Goal: Transaction & Acquisition: Purchase product/service

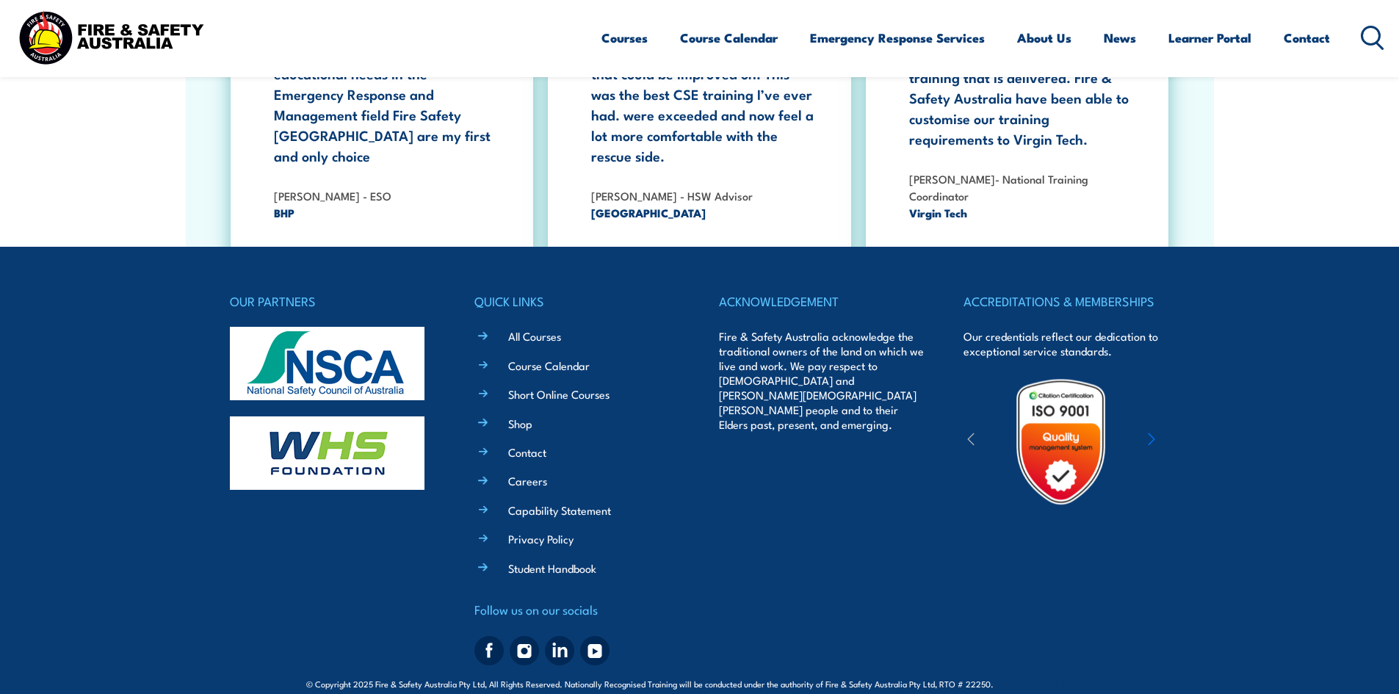
scroll to position [2687, 0]
click at [524, 415] on link "Shop" at bounding box center [520, 422] width 24 height 15
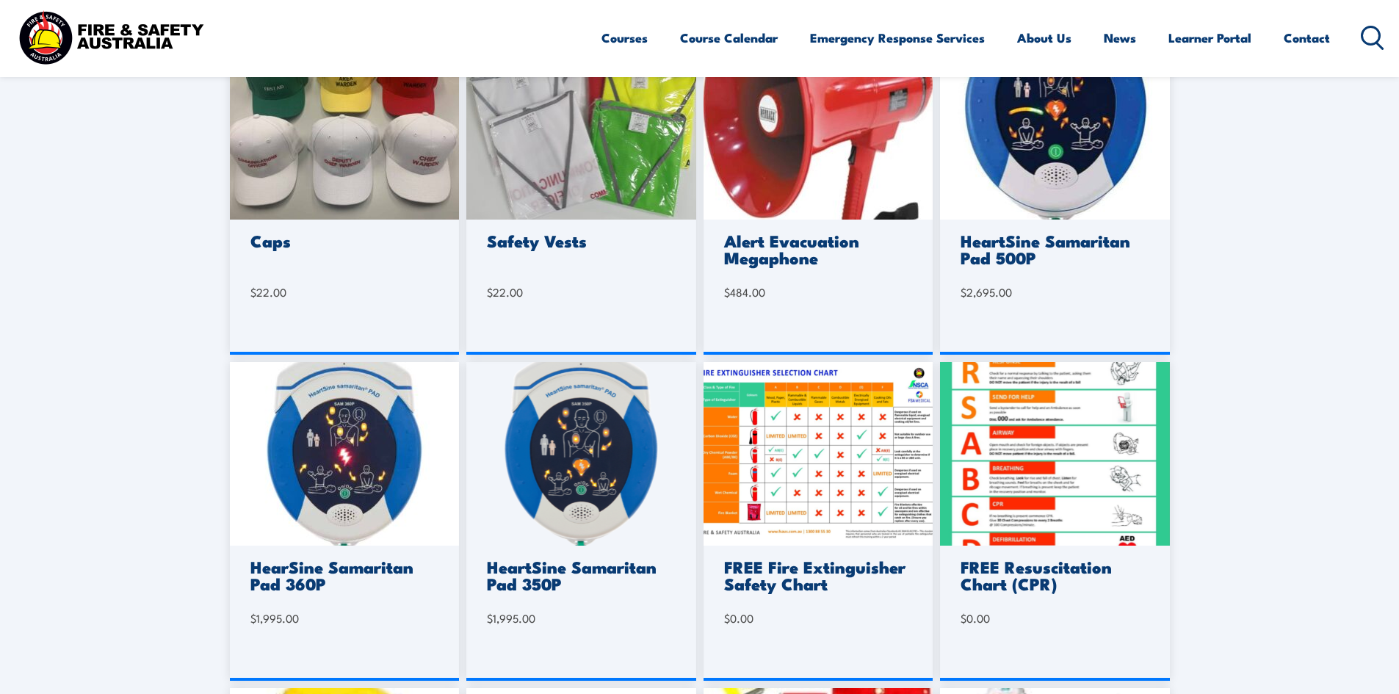
scroll to position [441, 0]
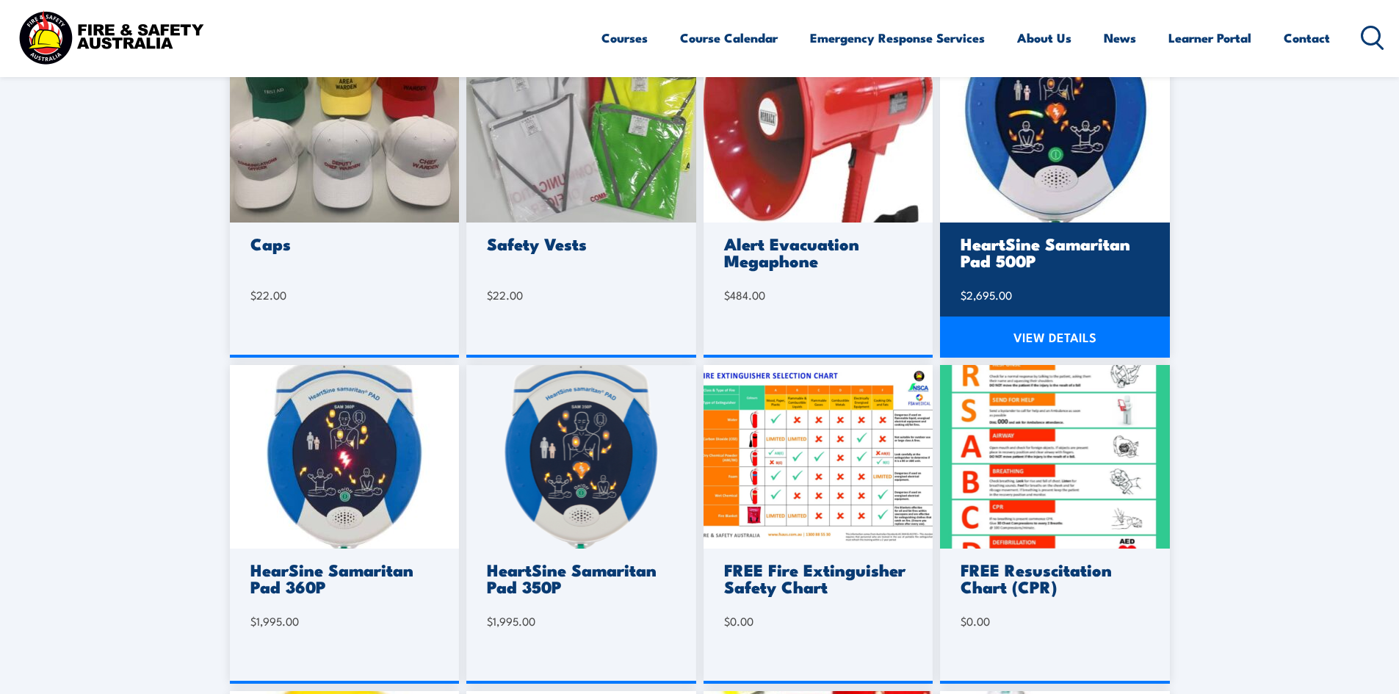
click at [1075, 320] on link "VIEW DETAILS" at bounding box center [1055, 337] width 230 height 41
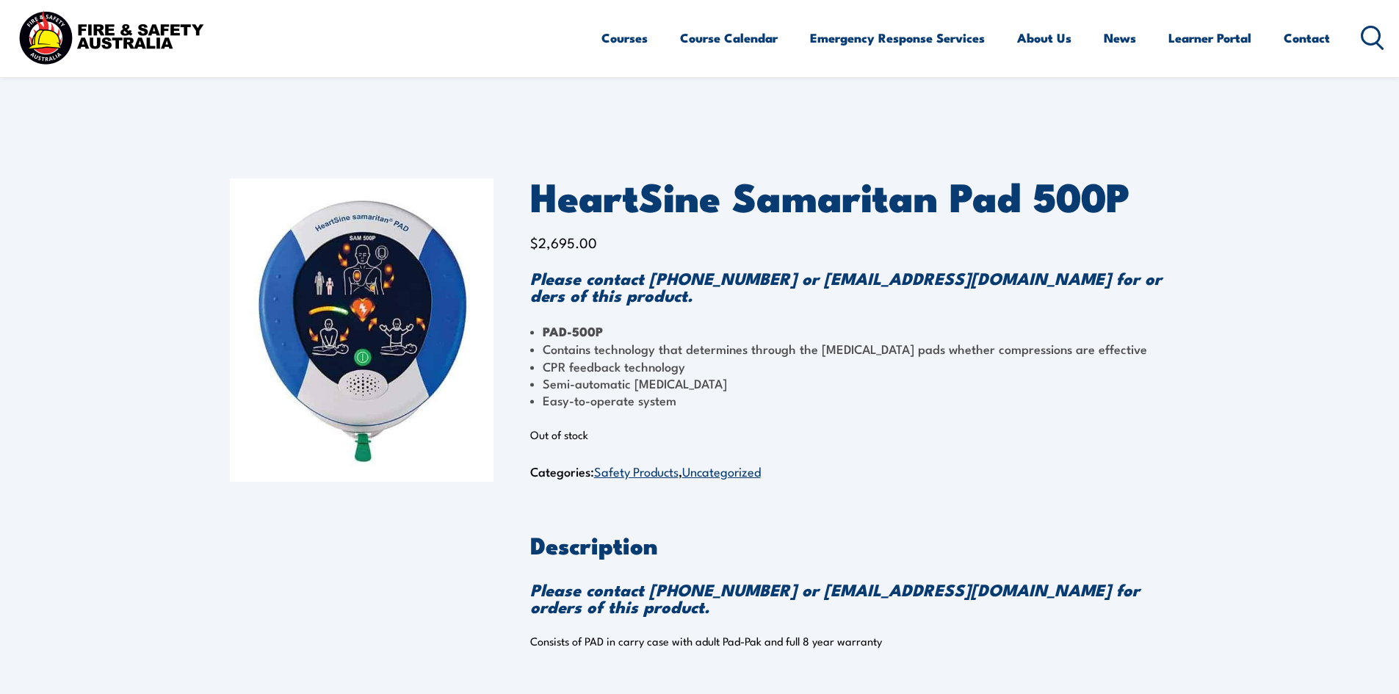
scroll to position [73, 0]
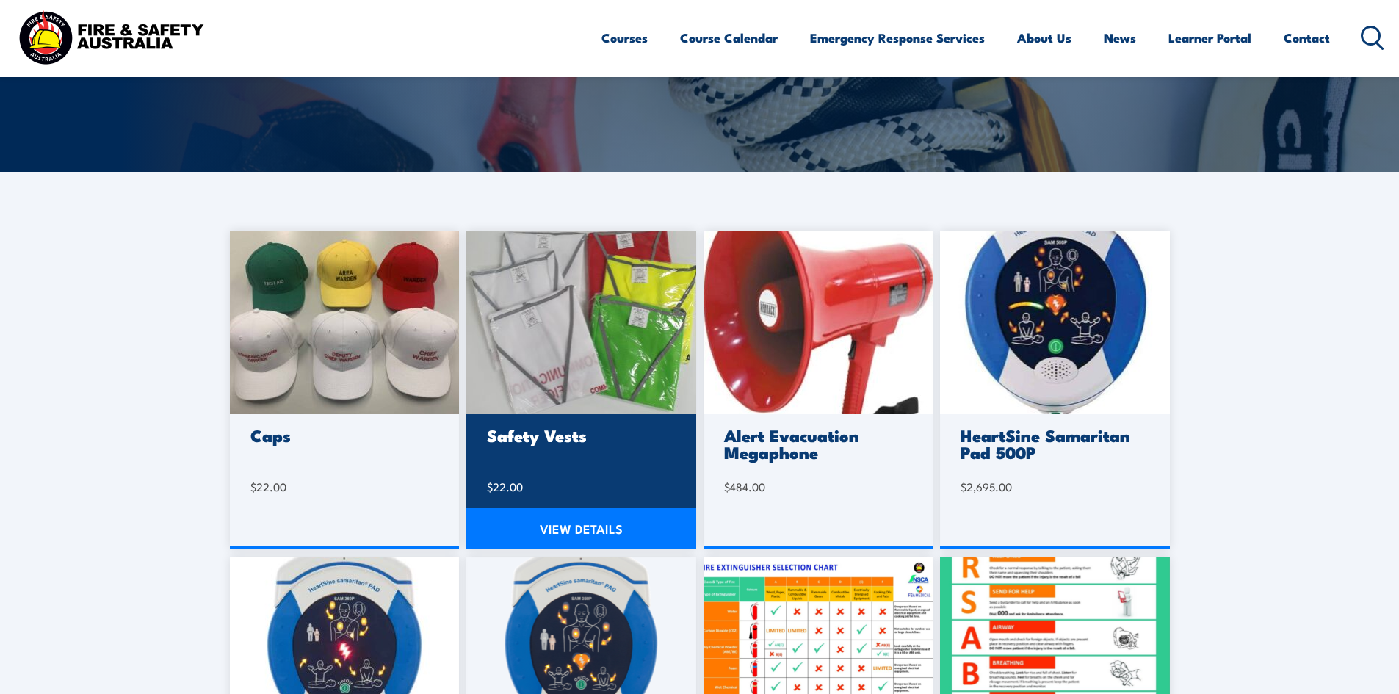
scroll to position [220, 0]
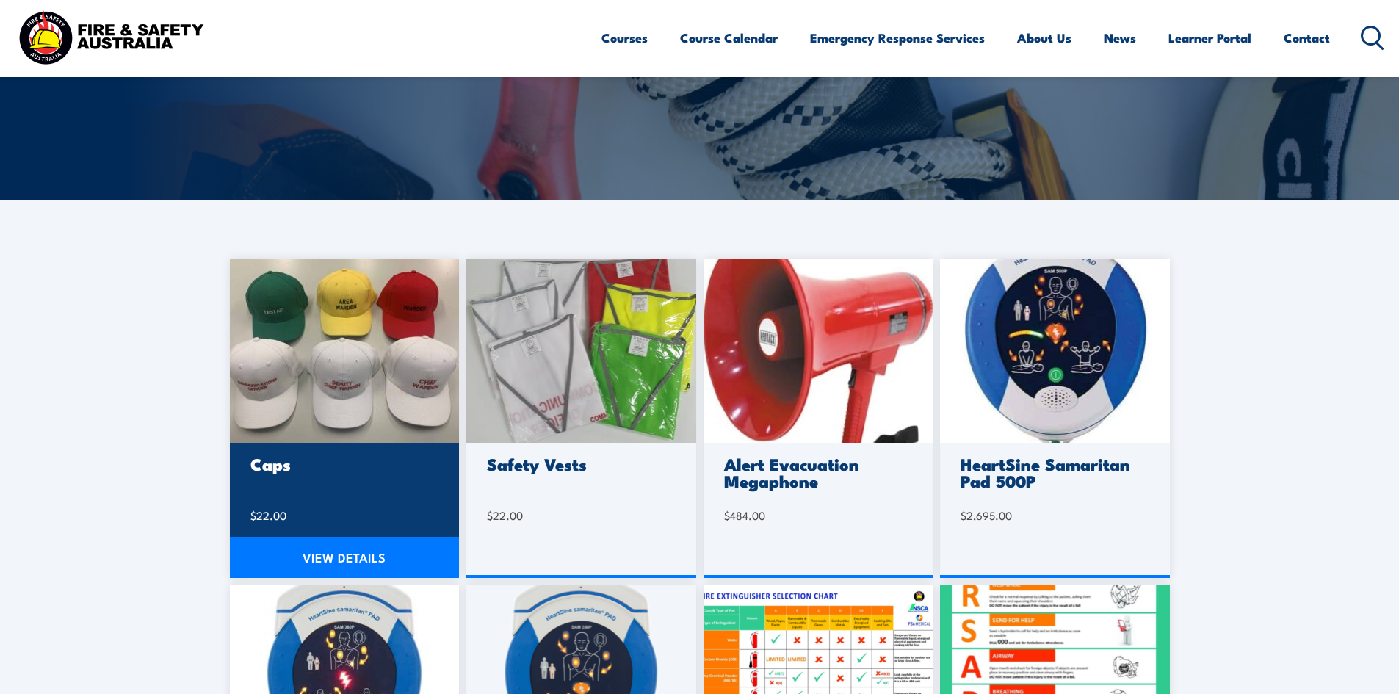
click at [336, 372] on img at bounding box center [345, 351] width 230 height 184
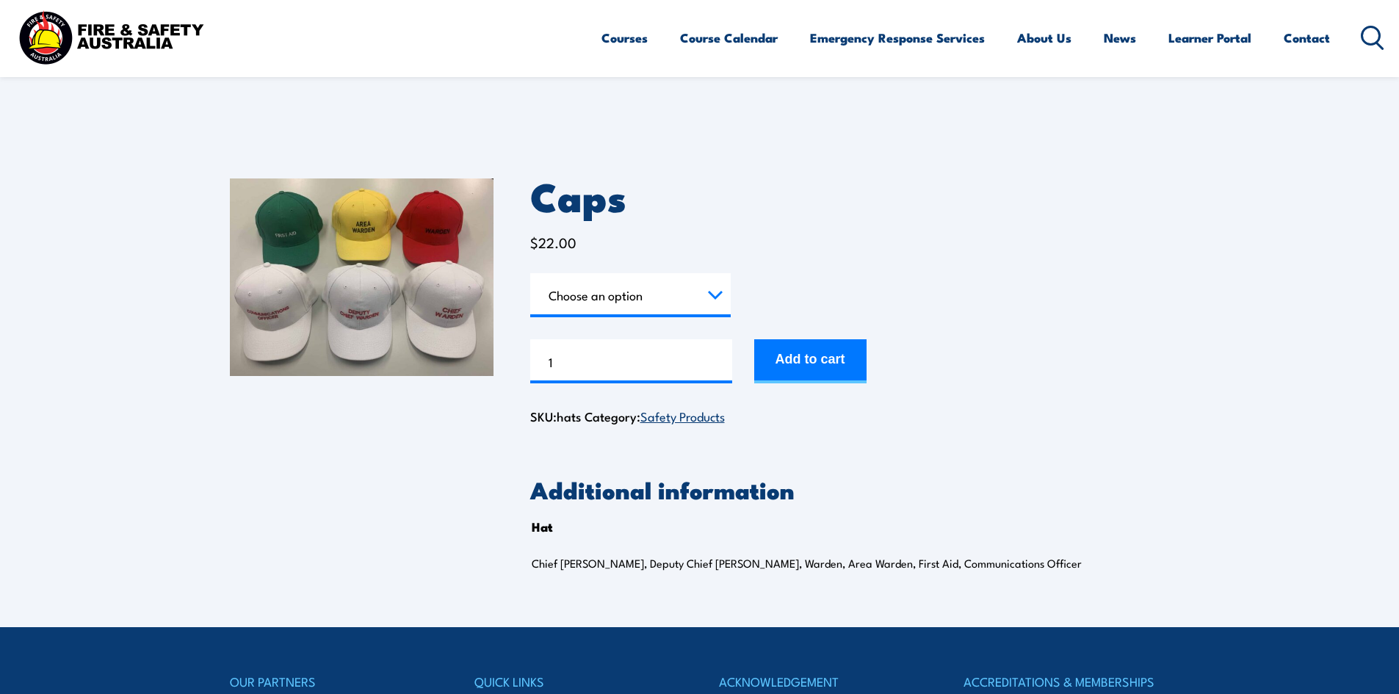
click at [682, 304] on select "Choose an option Chief [PERSON_NAME] Deputy Chief Warden Warden Area Warden Fir…" at bounding box center [630, 295] width 201 height 44
click at [881, 209] on h1 "Caps" at bounding box center [850, 195] width 640 height 35
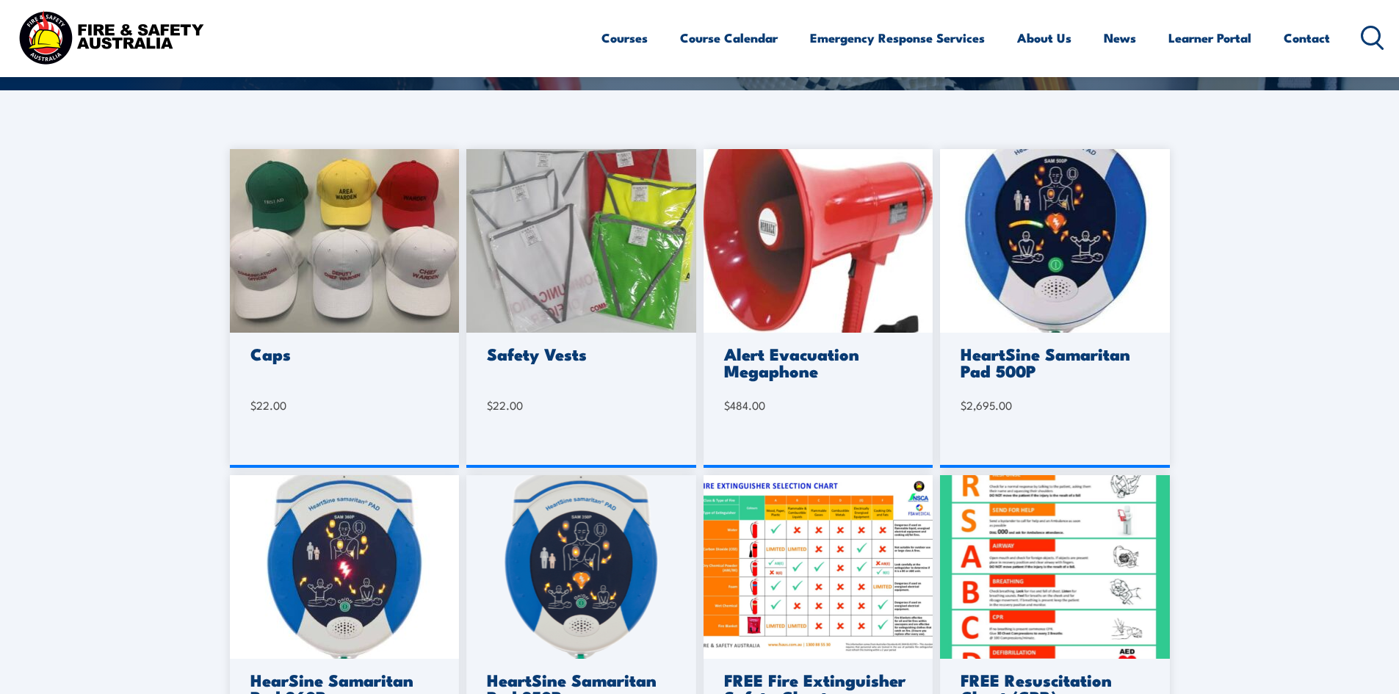
scroll to position [367, 0]
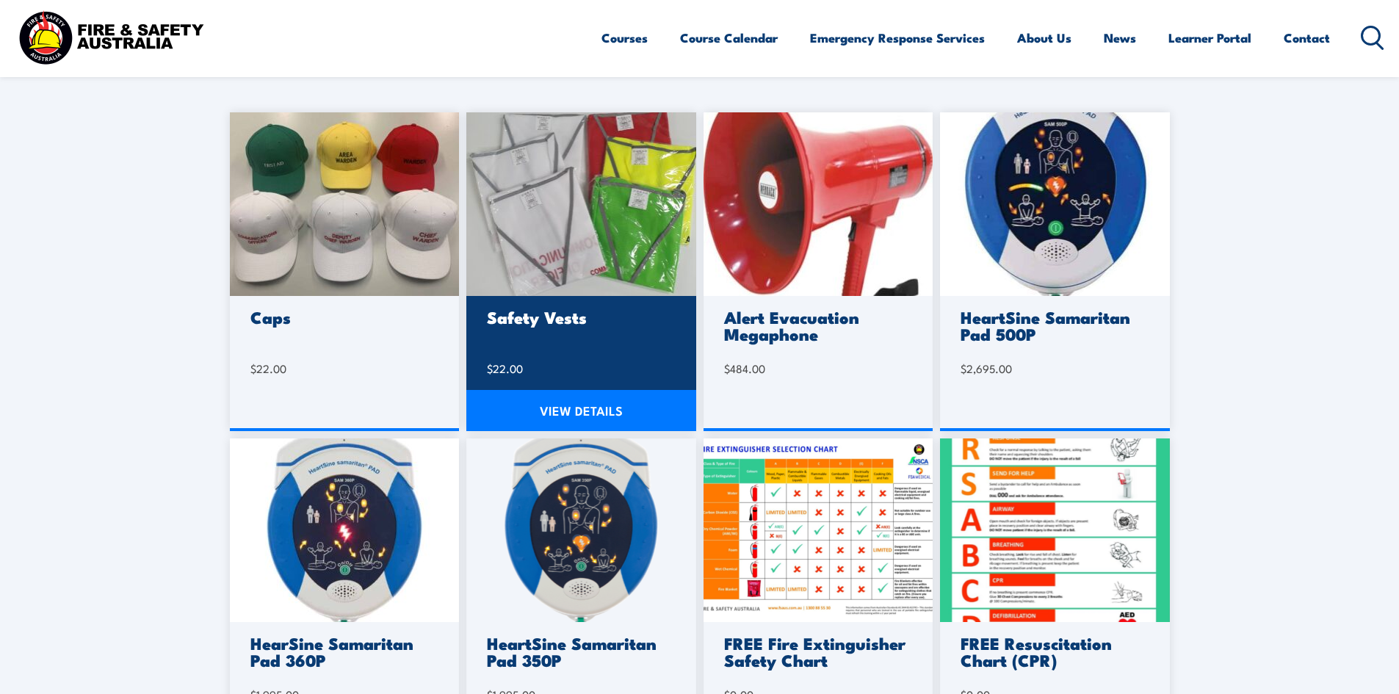
click at [571, 417] on link "VIEW DETAILS" at bounding box center [581, 410] width 230 height 41
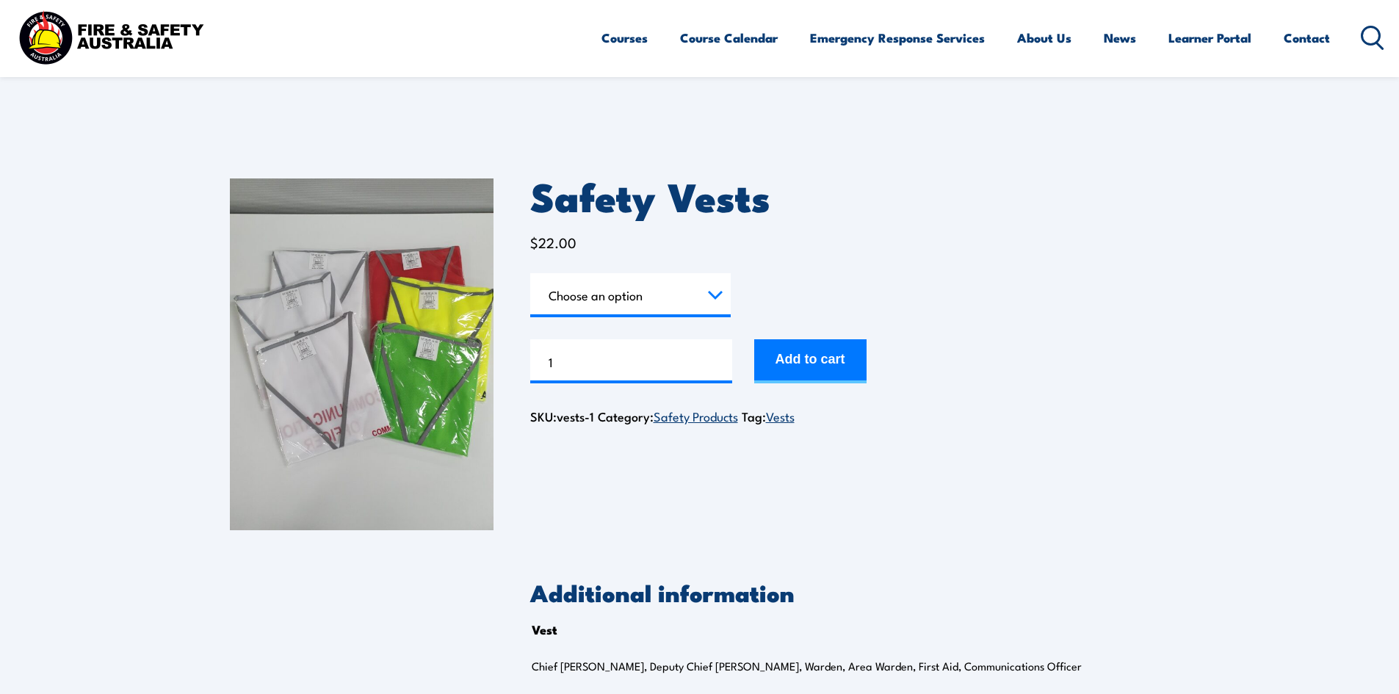
click at [596, 296] on select "Choose an option Chief Warden Deputy Chief Warden Warden Area Warden First Aid …" at bounding box center [630, 295] width 201 height 44
click at [627, 293] on select "Choose an option Chief Warden Deputy Chief Warden Warden Area Warden First Aid …" at bounding box center [630, 295] width 201 height 44
click at [564, 303] on select "Choose an option Chief Warden Deputy Chief Warden Warden Area Warden First Aid …" at bounding box center [630, 295] width 201 height 44
click at [577, 303] on select "Choose an option Chief Warden Deputy Chief Warden Warden Area Warden First Aid …" at bounding box center [630, 295] width 201 height 44
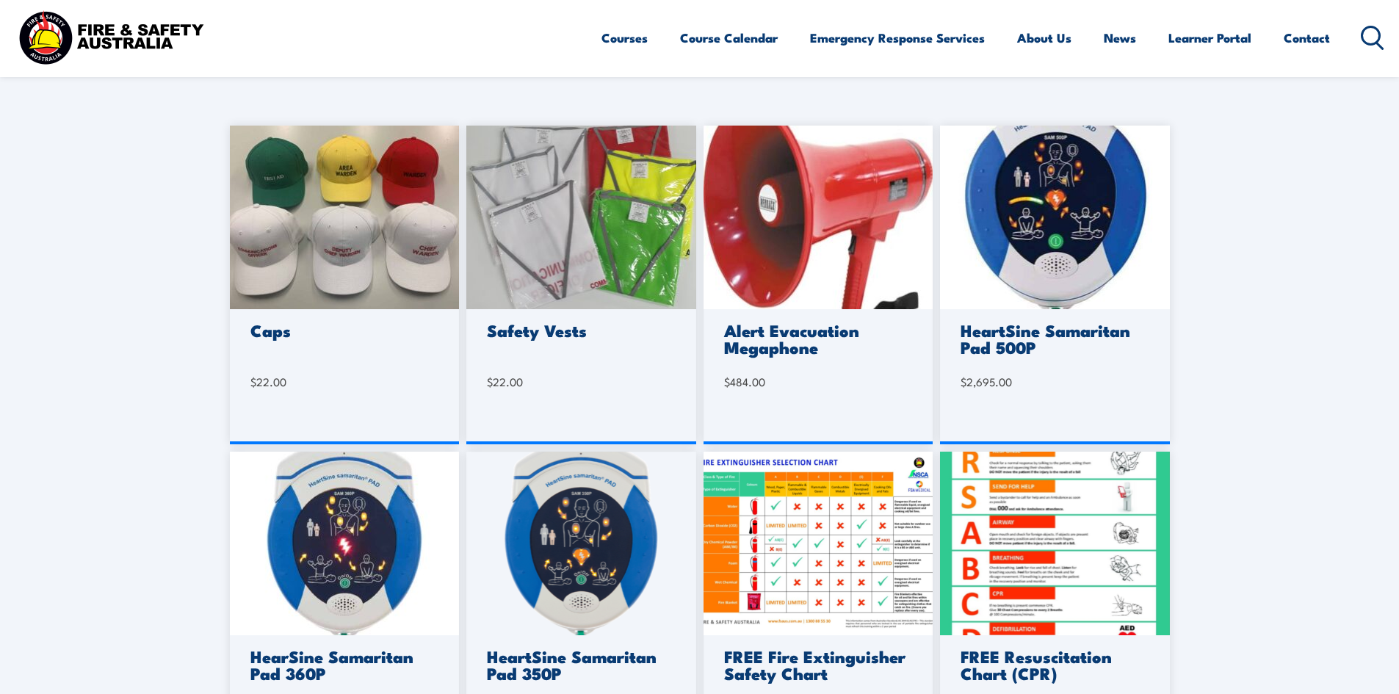
scroll to position [220, 0]
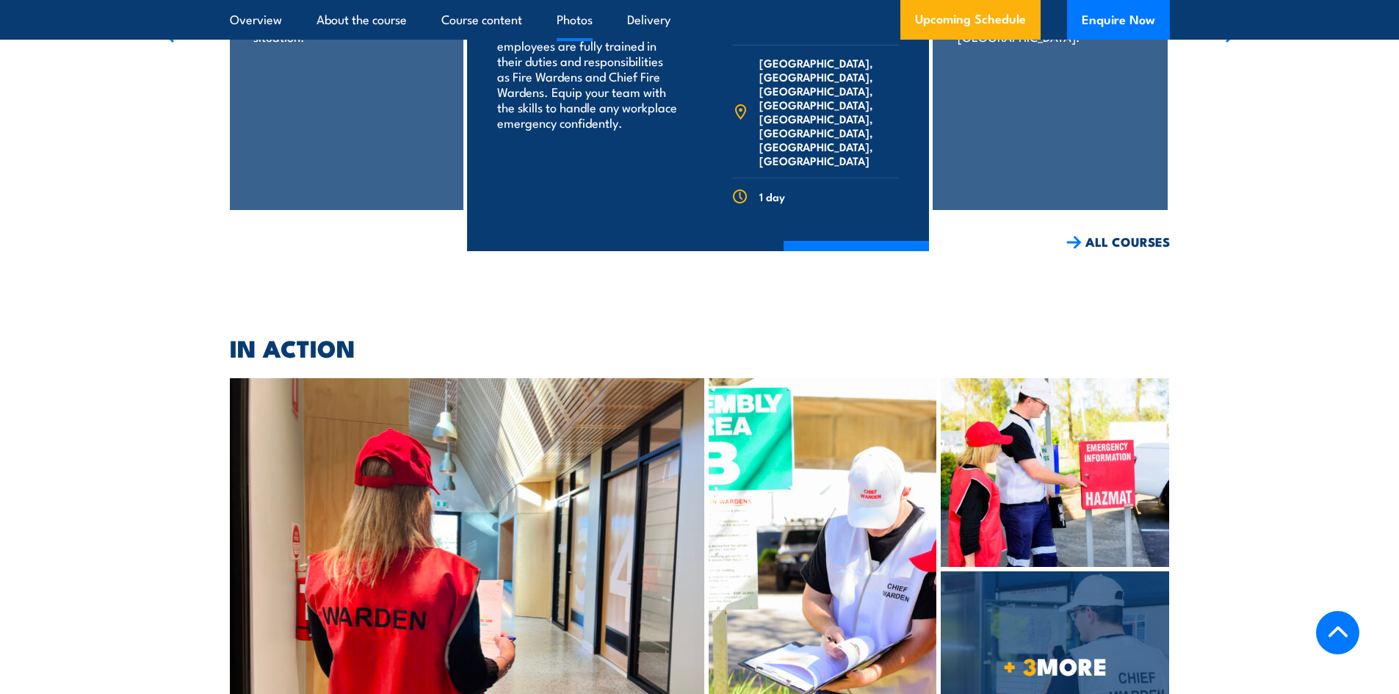
scroll to position [7124, 0]
